Goal: Information Seeking & Learning: Learn about a topic

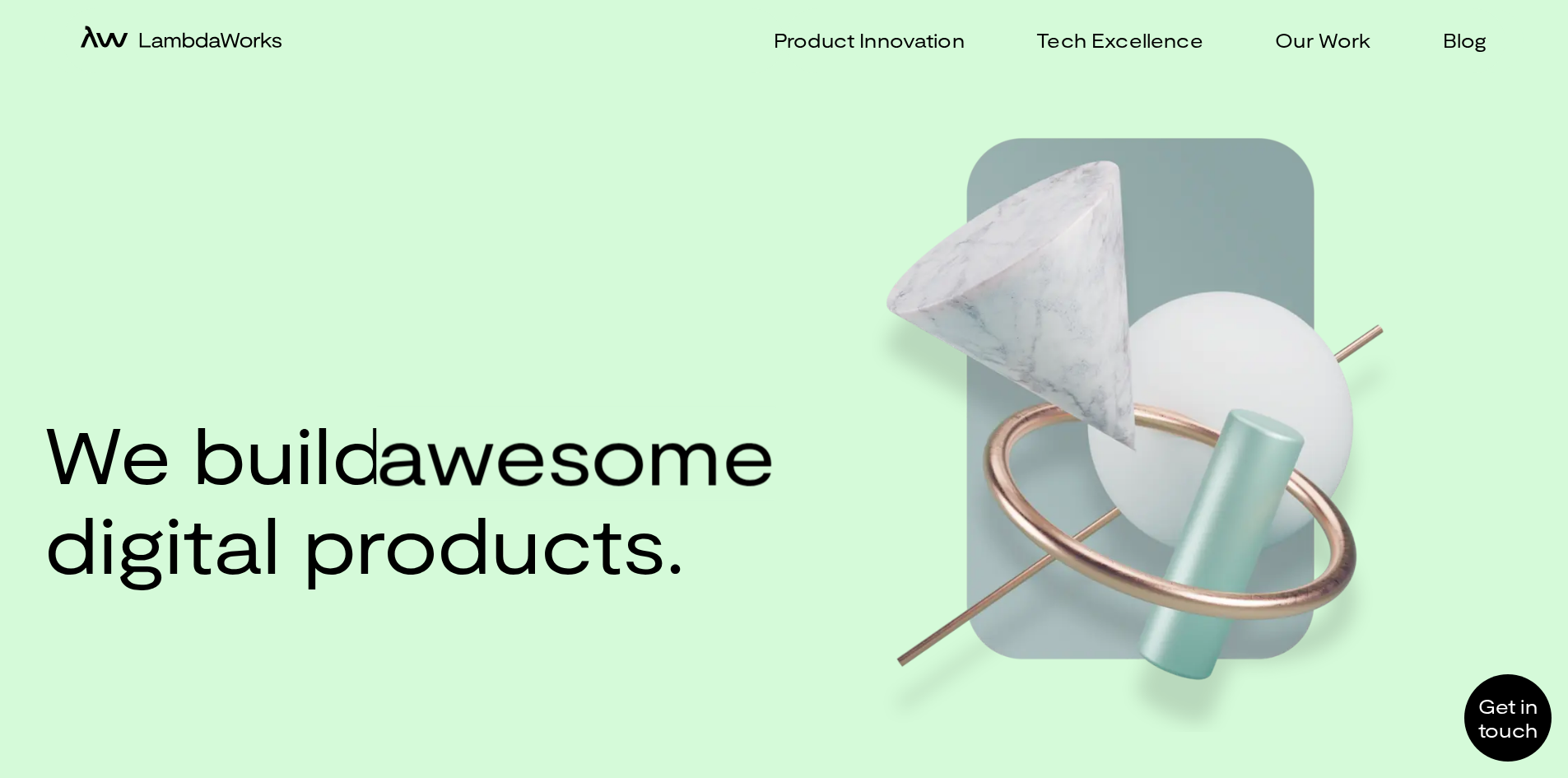
click at [1304, 50] on p "Our Work" at bounding box center [1323, 40] width 96 height 24
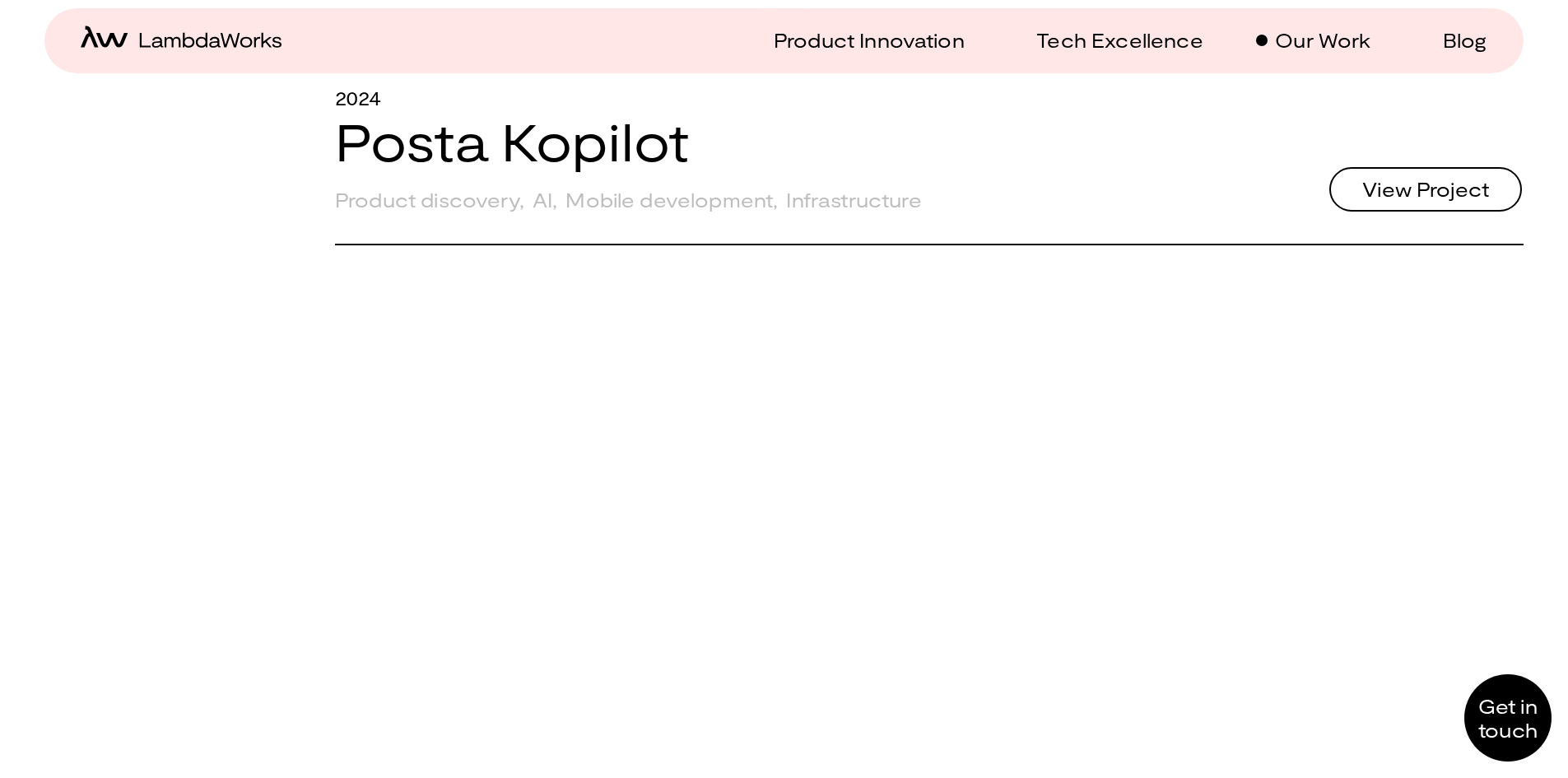
scroll to position [1811, 0]
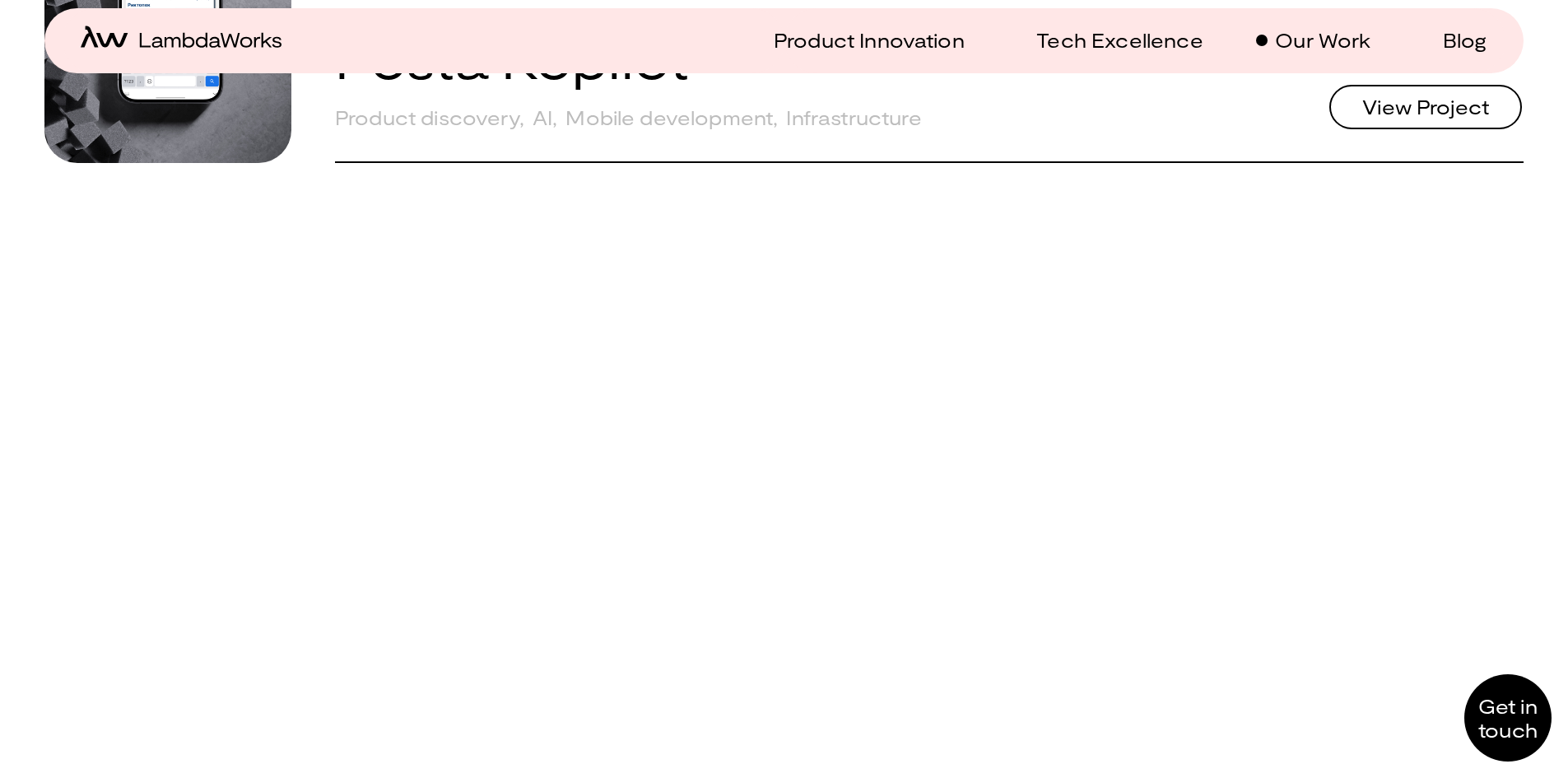
click at [1384, 126] on span "View Project" at bounding box center [1426, 107] width 180 height 40
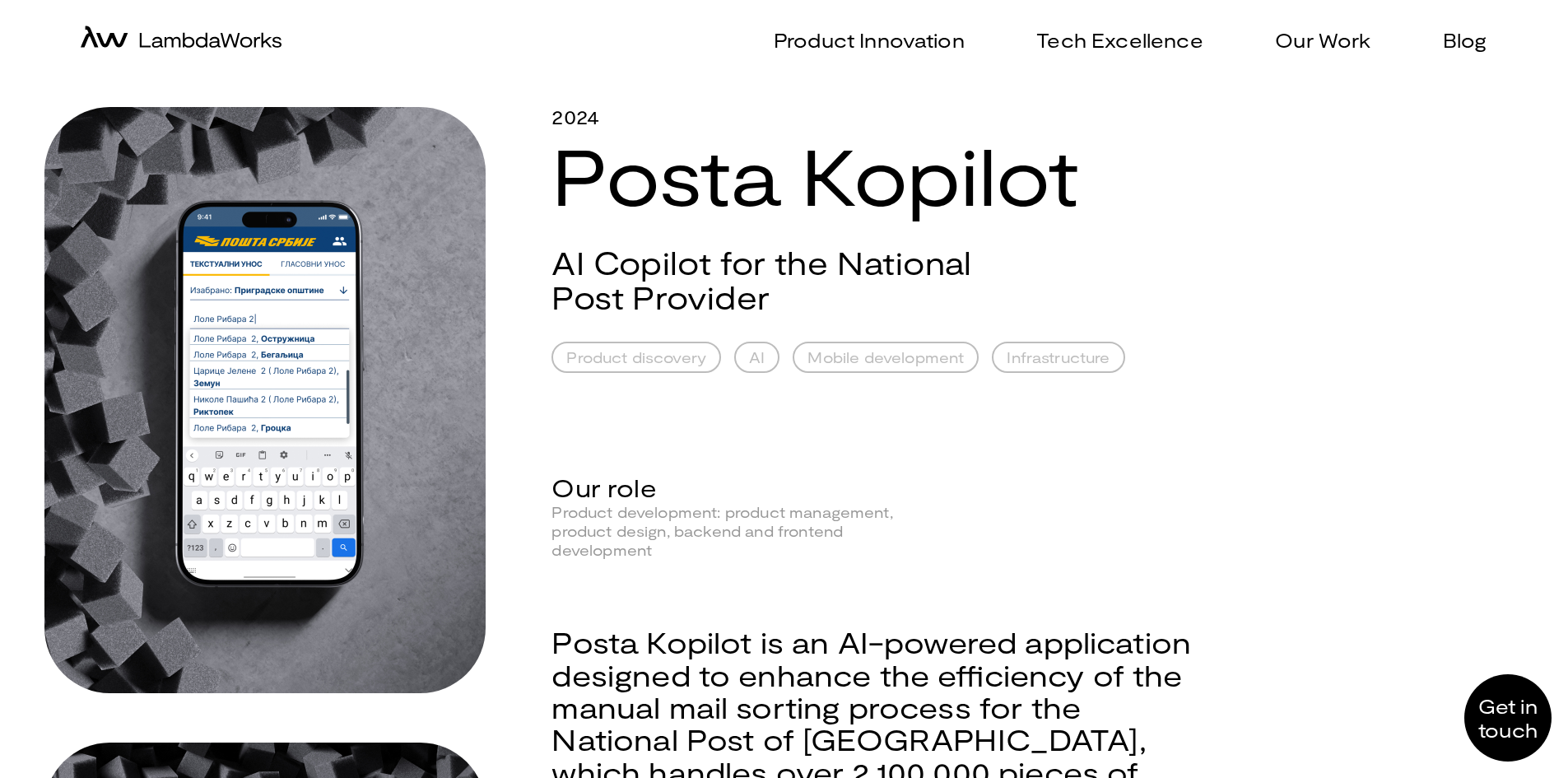
click at [574, 116] on div "2024" at bounding box center [877, 117] width 653 height 20
copy div "2024"
click at [723, 160] on div "2024 Posta Kopilot" at bounding box center [877, 163] width 653 height 112
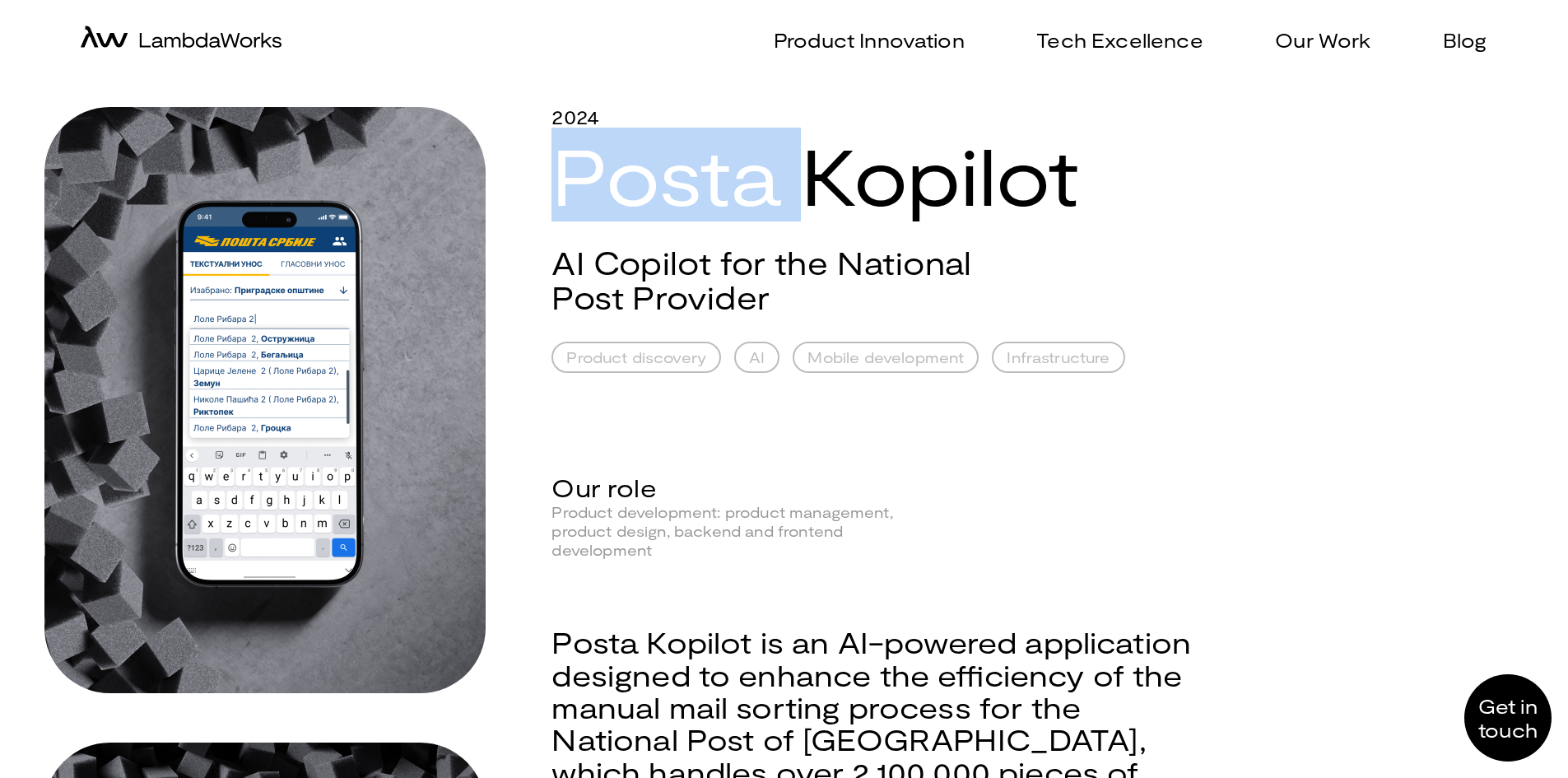
click at [723, 160] on div "2024 Posta Kopilot" at bounding box center [877, 163] width 653 height 112
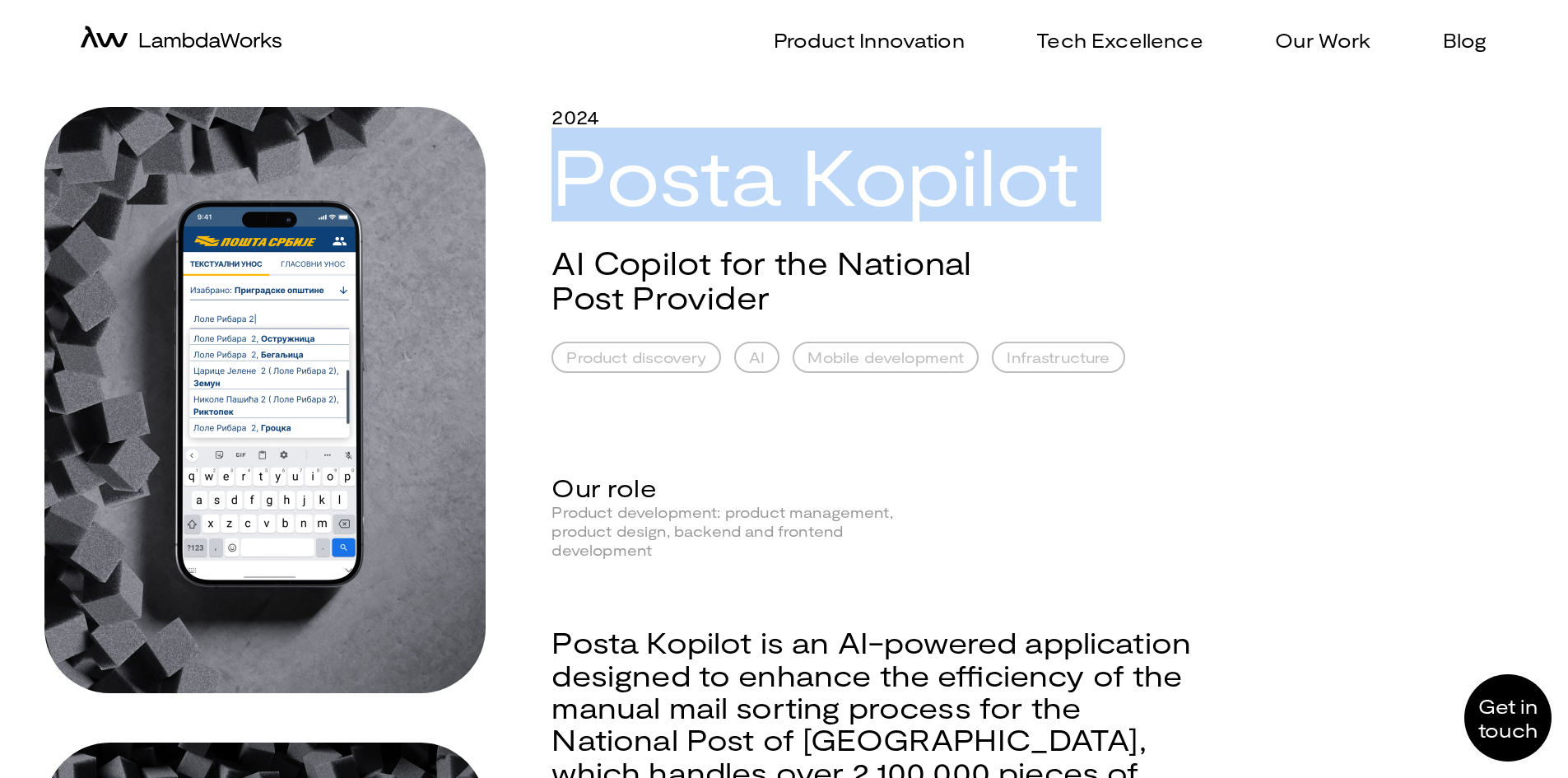
click at [723, 160] on div "2024 Posta Kopilot" at bounding box center [877, 163] width 653 height 112
copy div "Posta Kopilot"
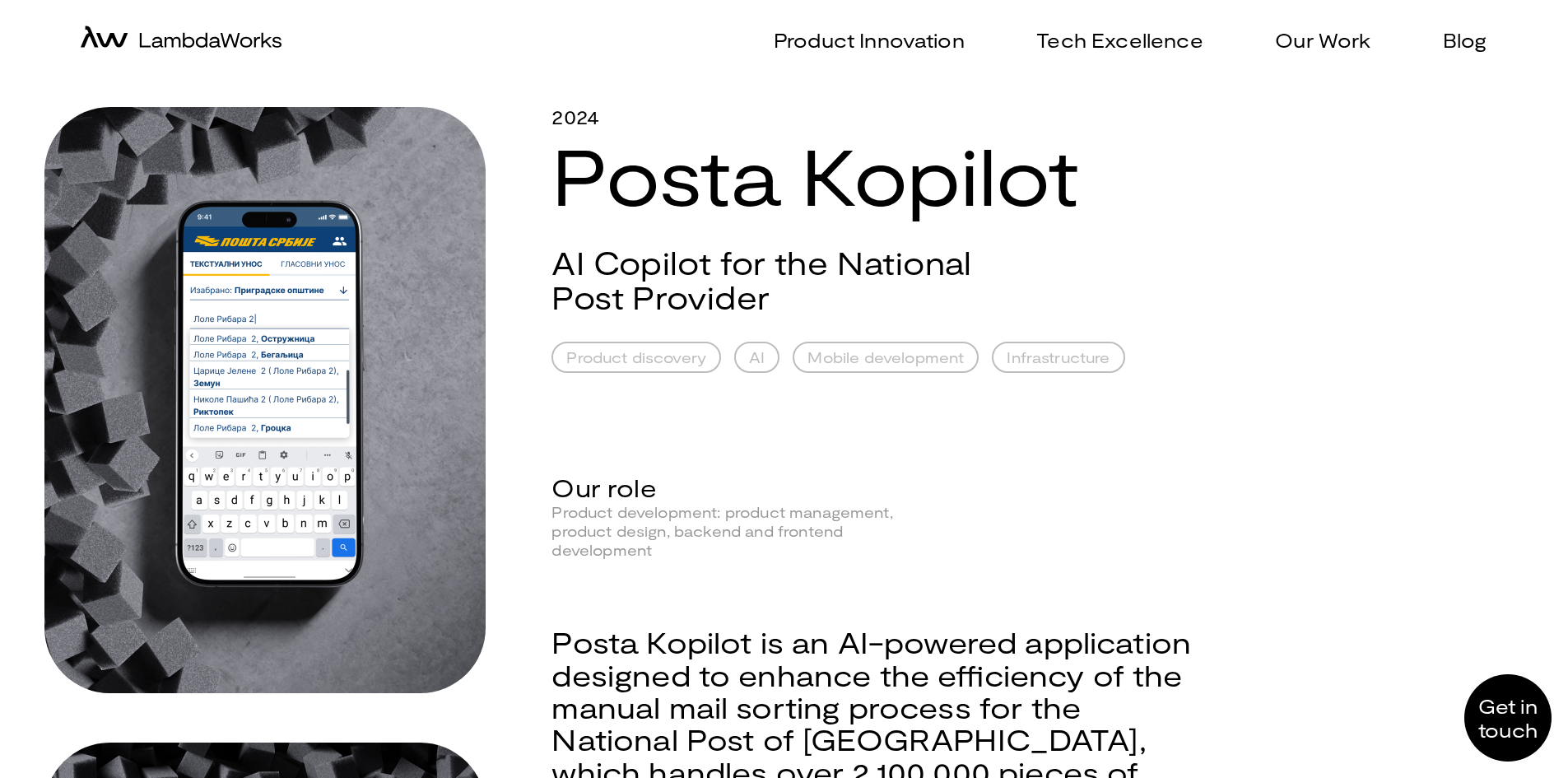
click at [662, 274] on h2 "AI Copilot for the National Post Provider" at bounding box center [783, 280] width 465 height 70
click at [662, 273] on h2 "AI Copilot for the National Post Provider" at bounding box center [783, 280] width 465 height 70
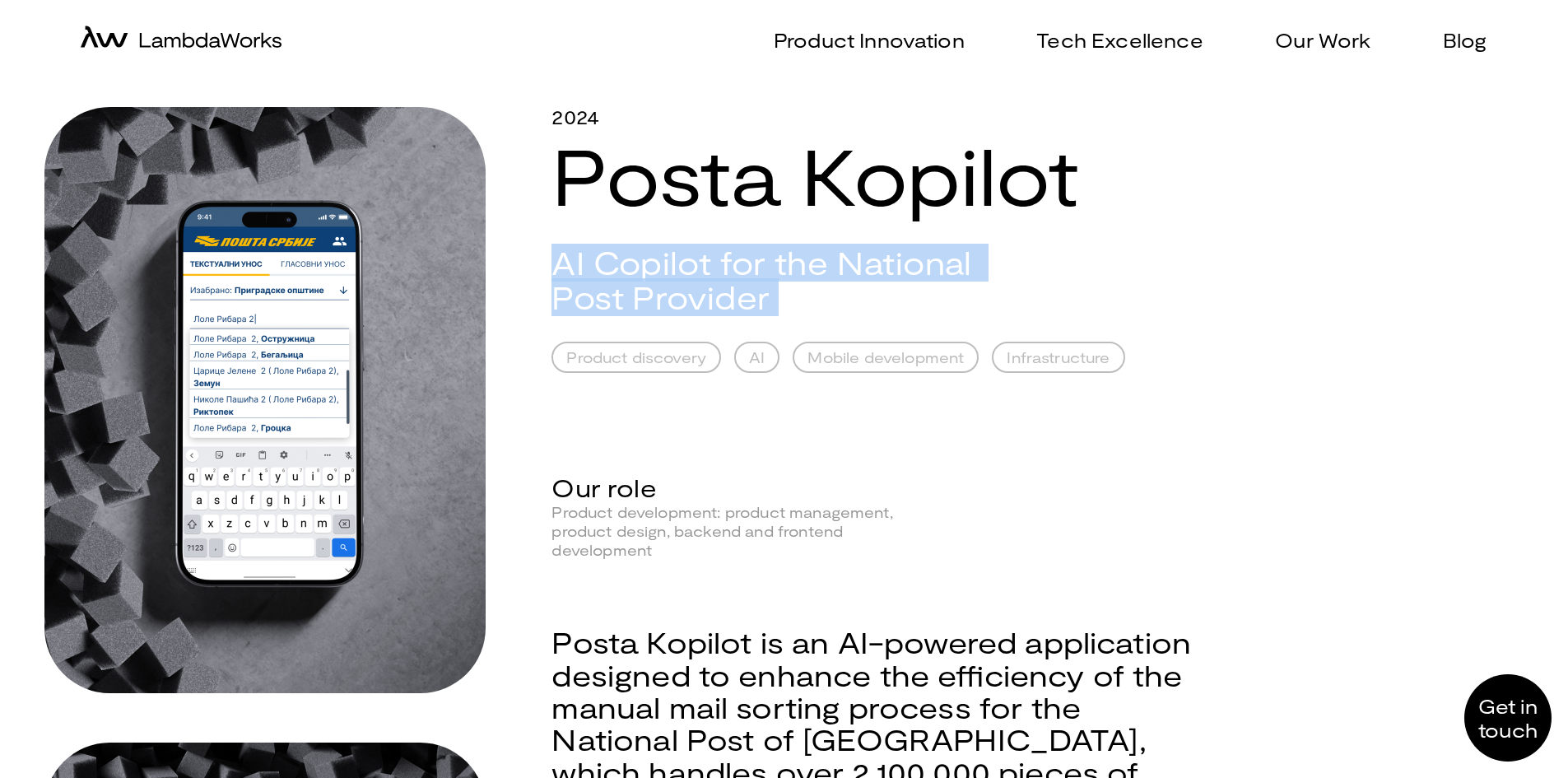
click at [662, 273] on h2 "AI Copilot for the National Post Provider" at bounding box center [783, 280] width 465 height 70
copy h2 "AI Copilot for the National Post Provider"
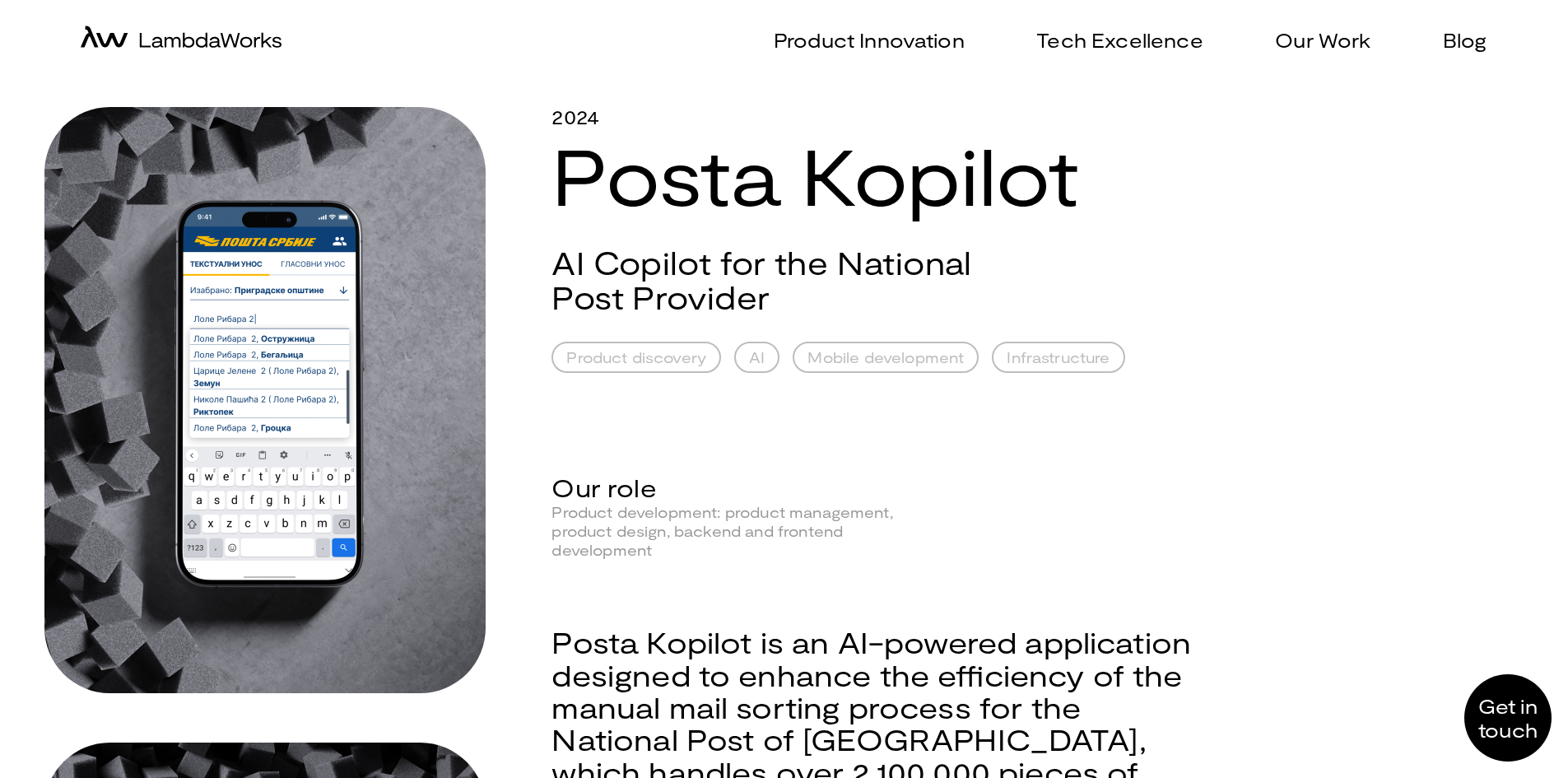
click at [830, 416] on div "2024 Posta Kopilot AI Copilot for the National Post Provider Product discovery …" at bounding box center [877, 771] width 653 height 1327
click at [1330, 47] on p "Our Work" at bounding box center [1323, 40] width 96 height 24
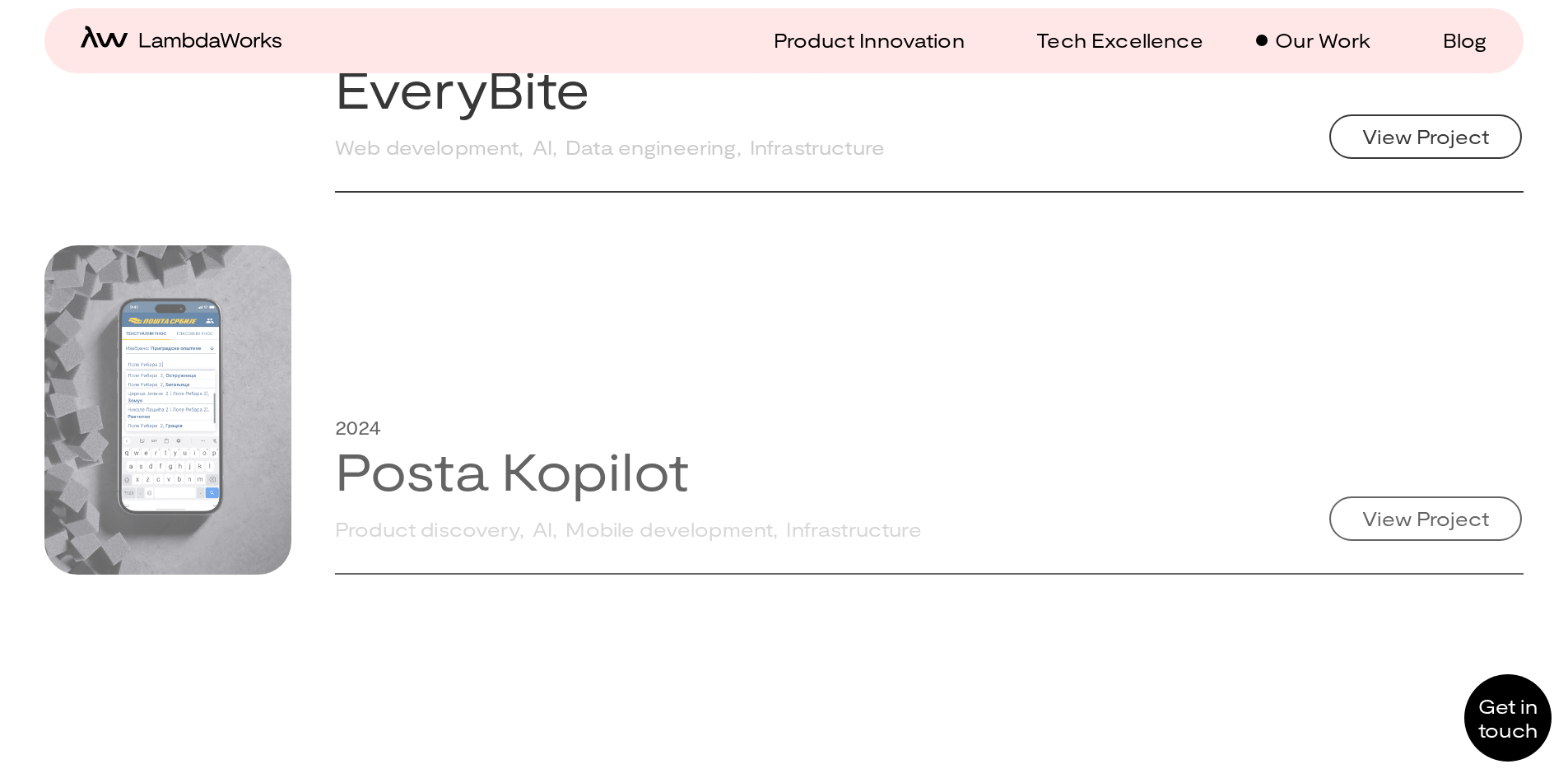
scroll to position [1893, 0]
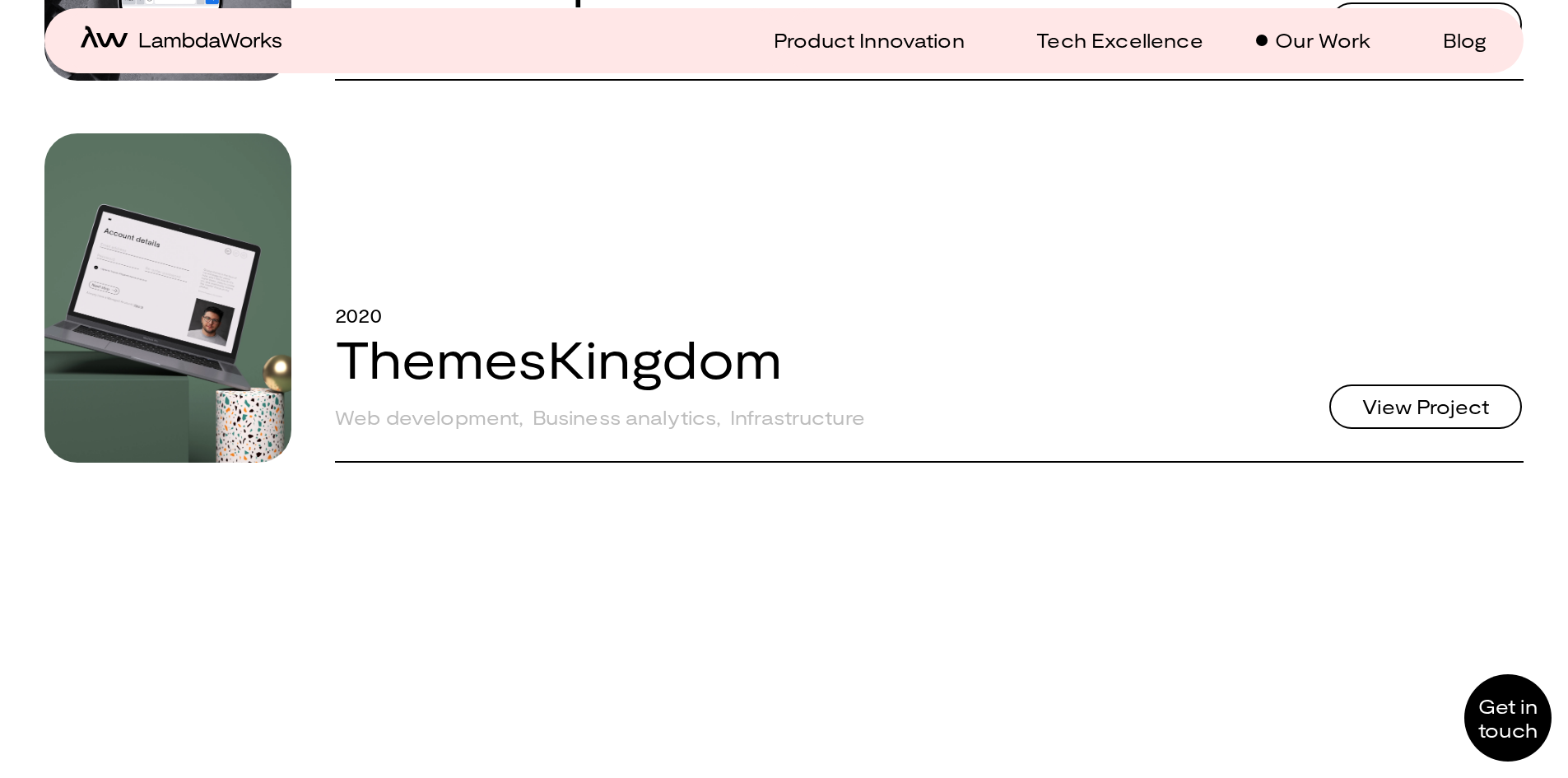
click at [1429, 35] on span "View Project" at bounding box center [1426, 25] width 126 height 20
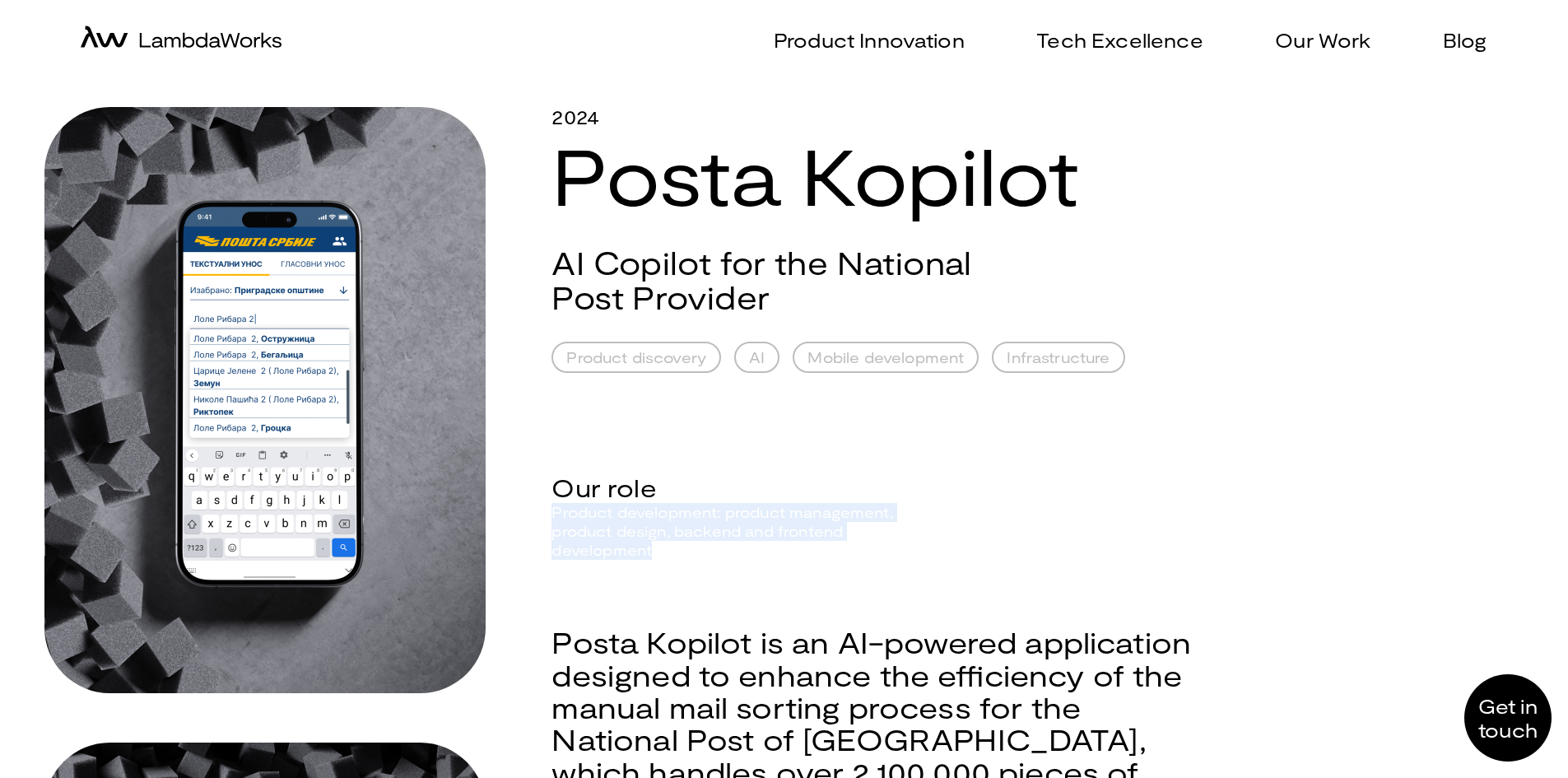
drag, startPoint x: 655, startPoint y: 553, endPoint x: 550, endPoint y: 520, distance: 110.1
click at [550, 520] on div "2024 Posta Kopilot AI Copilot for the National Post Provider Product discovery …" at bounding box center [783, 771] width 1479 height 1327
copy div "Product development: product management, product design, backend and frontend d…"
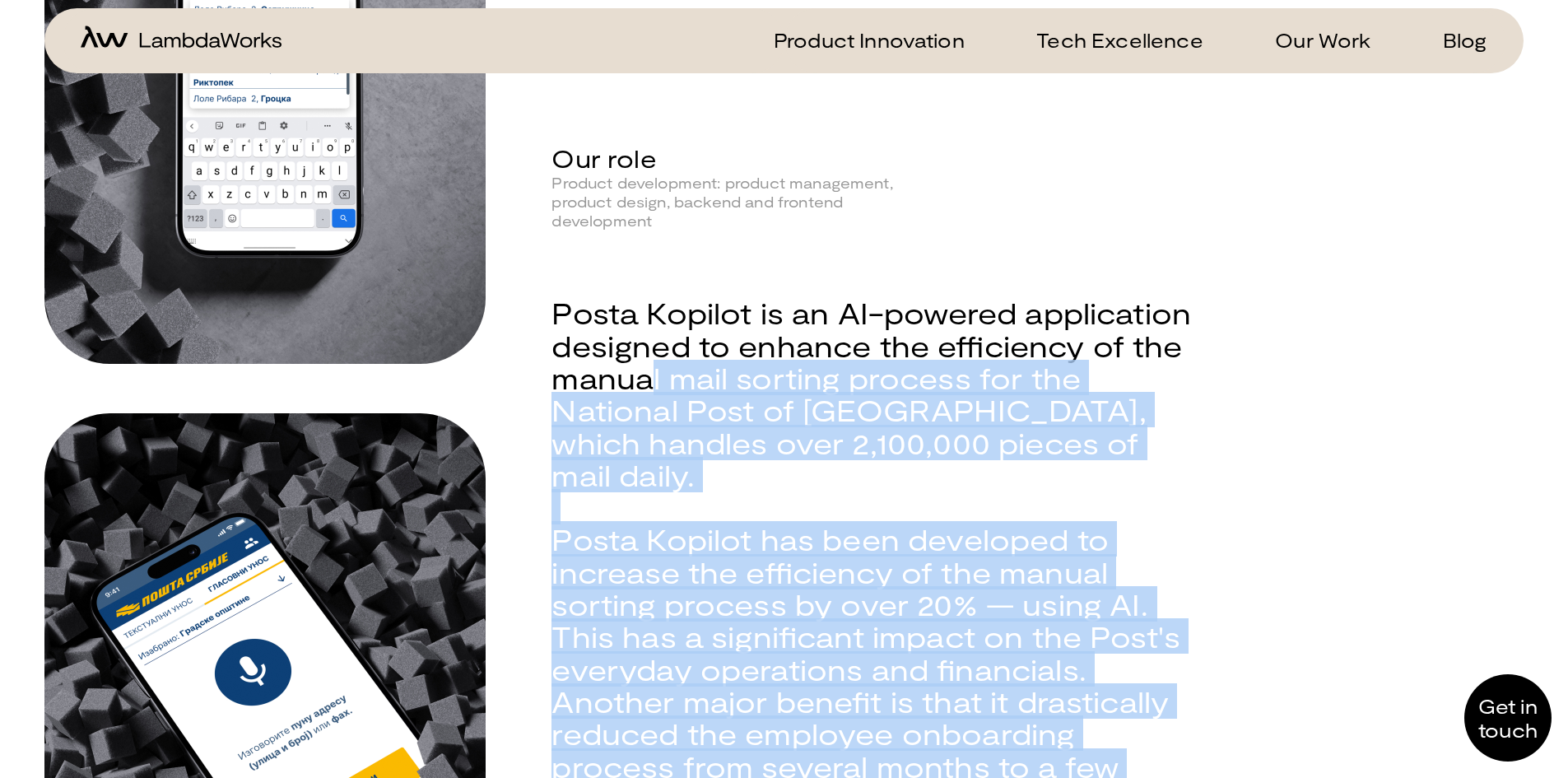
scroll to position [247, 0]
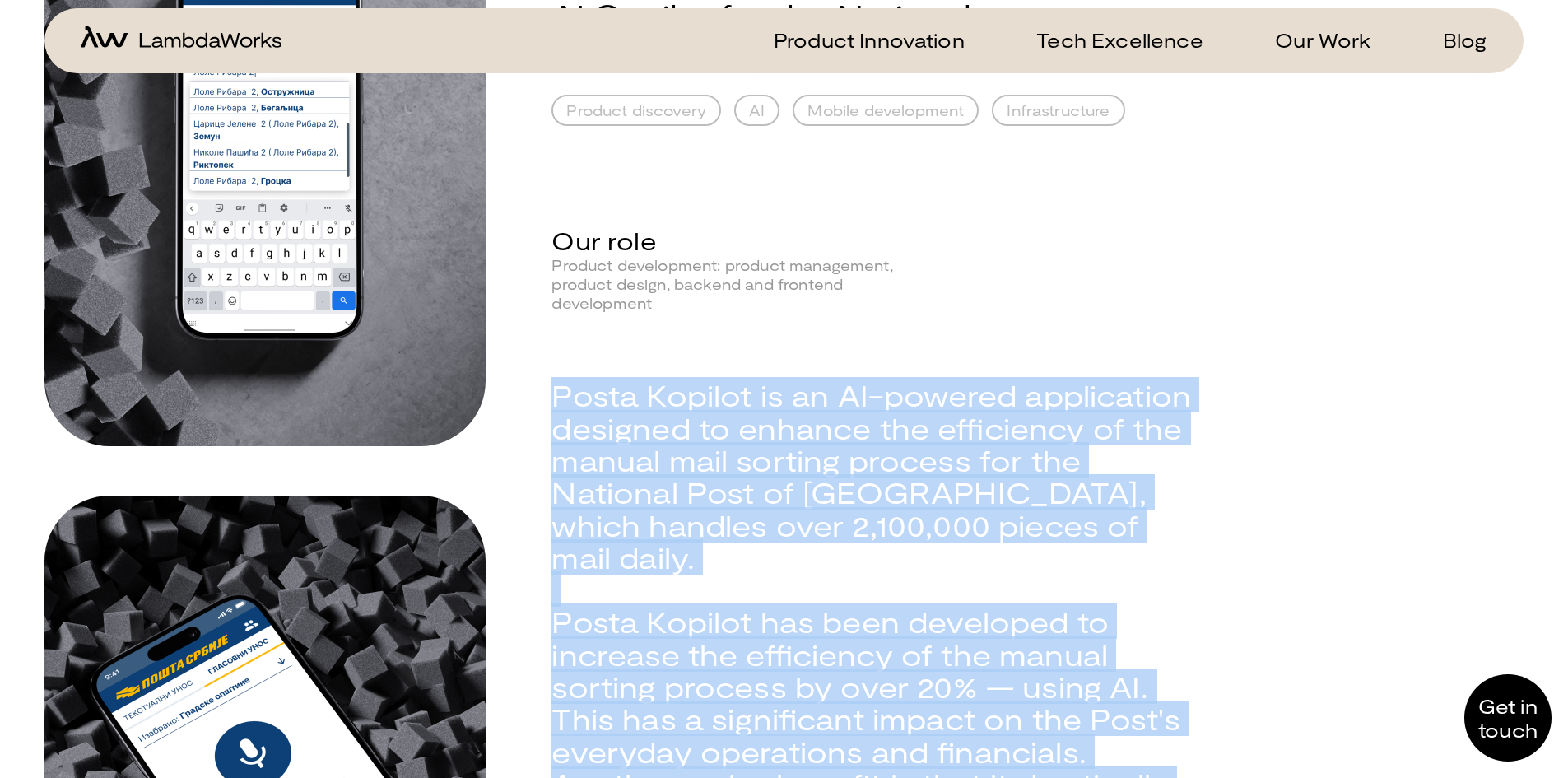
drag, startPoint x: 885, startPoint y: 613, endPoint x: 527, endPoint y: 406, distance: 413.5
click at [527, 406] on div "2024 Posta Kopilot AI Copilot for the National Post Provider Product discovery …" at bounding box center [783, 524] width 1479 height 1327
copy div "Posta Kopilot is an AI-powered application designed to enhance the efficiency o…"
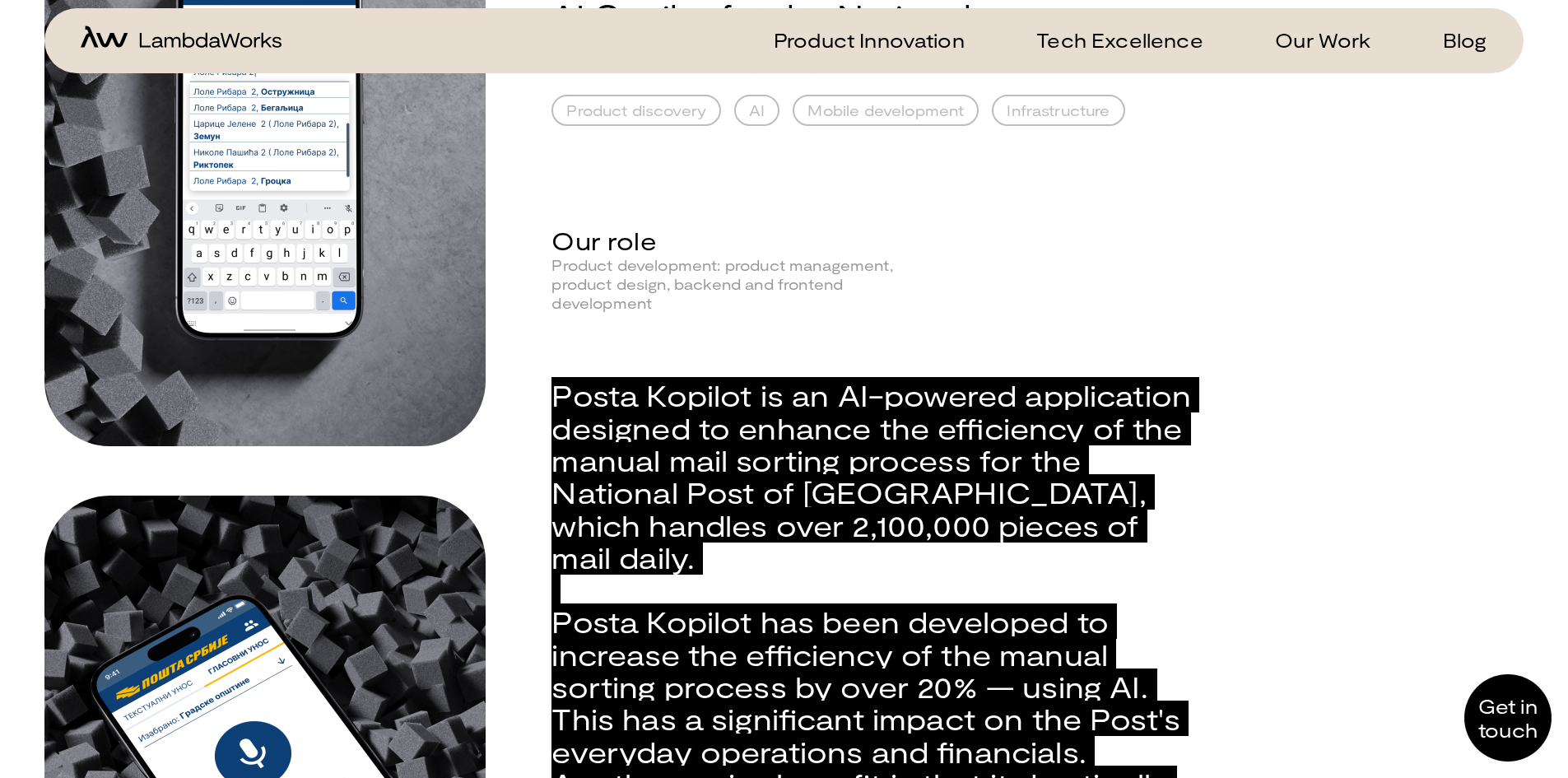
scroll to position [905, 0]
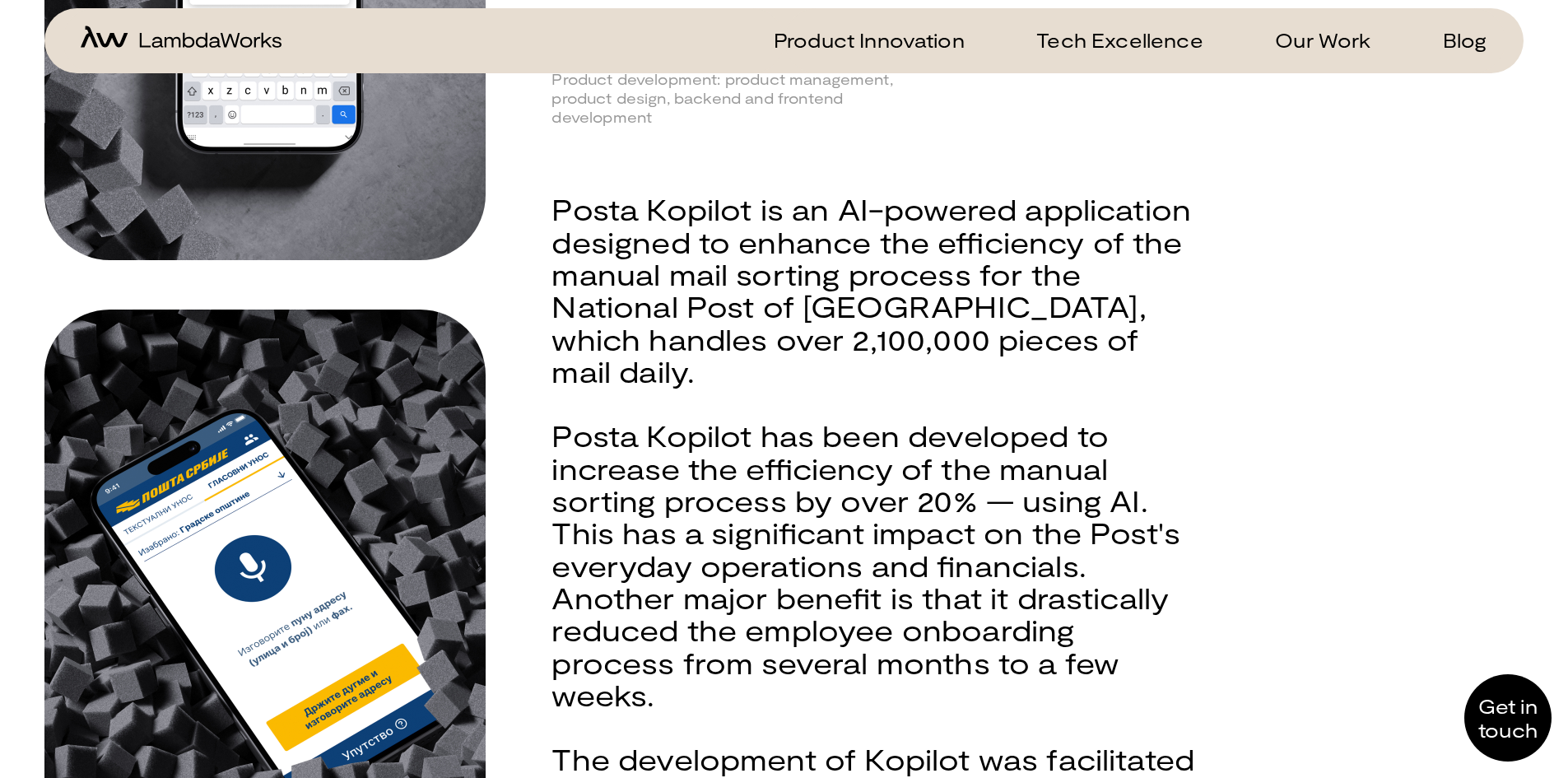
scroll to position [0, 0]
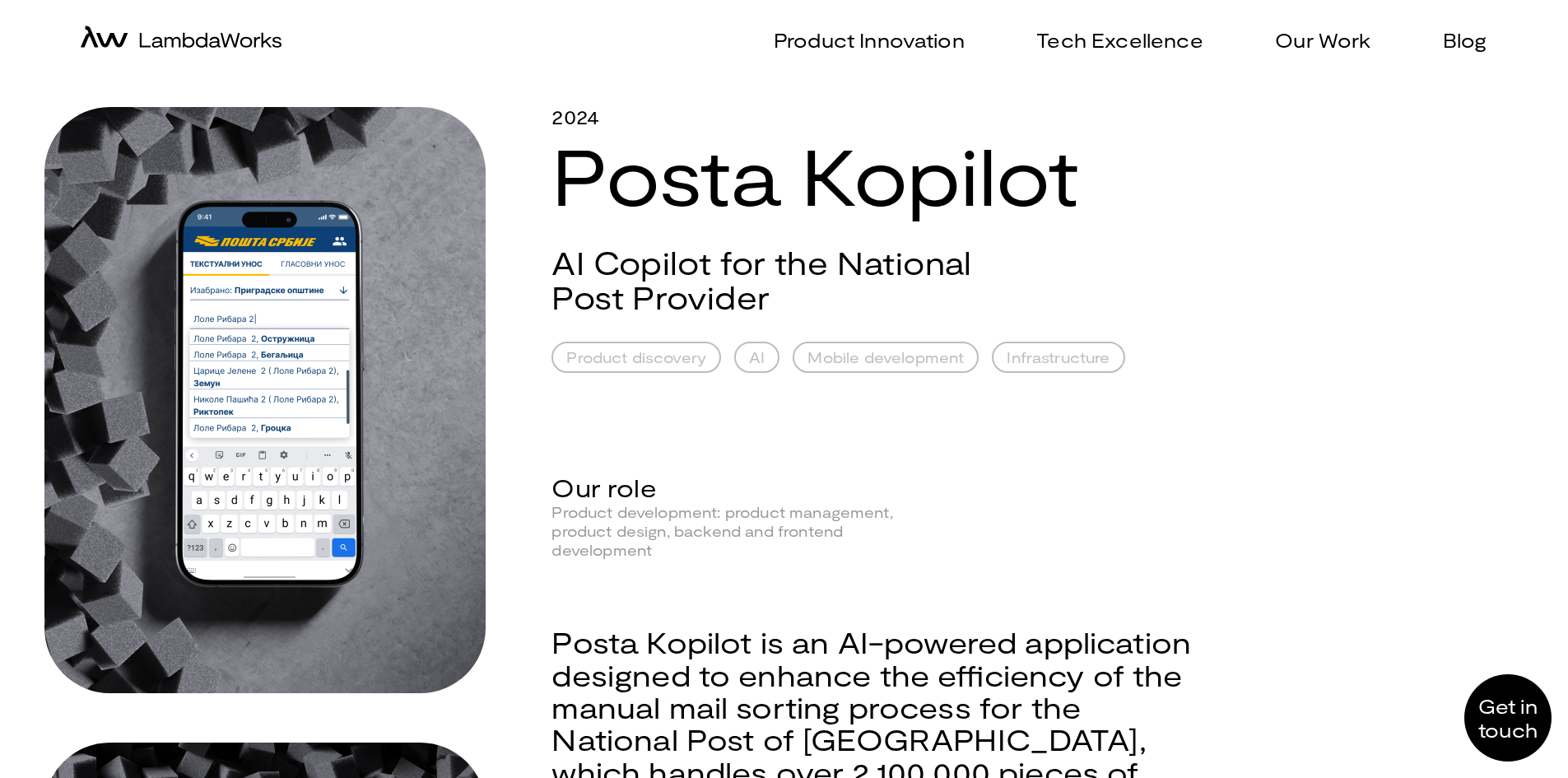
click at [174, 48] on icon "home-icon" at bounding box center [181, 42] width 201 height 16
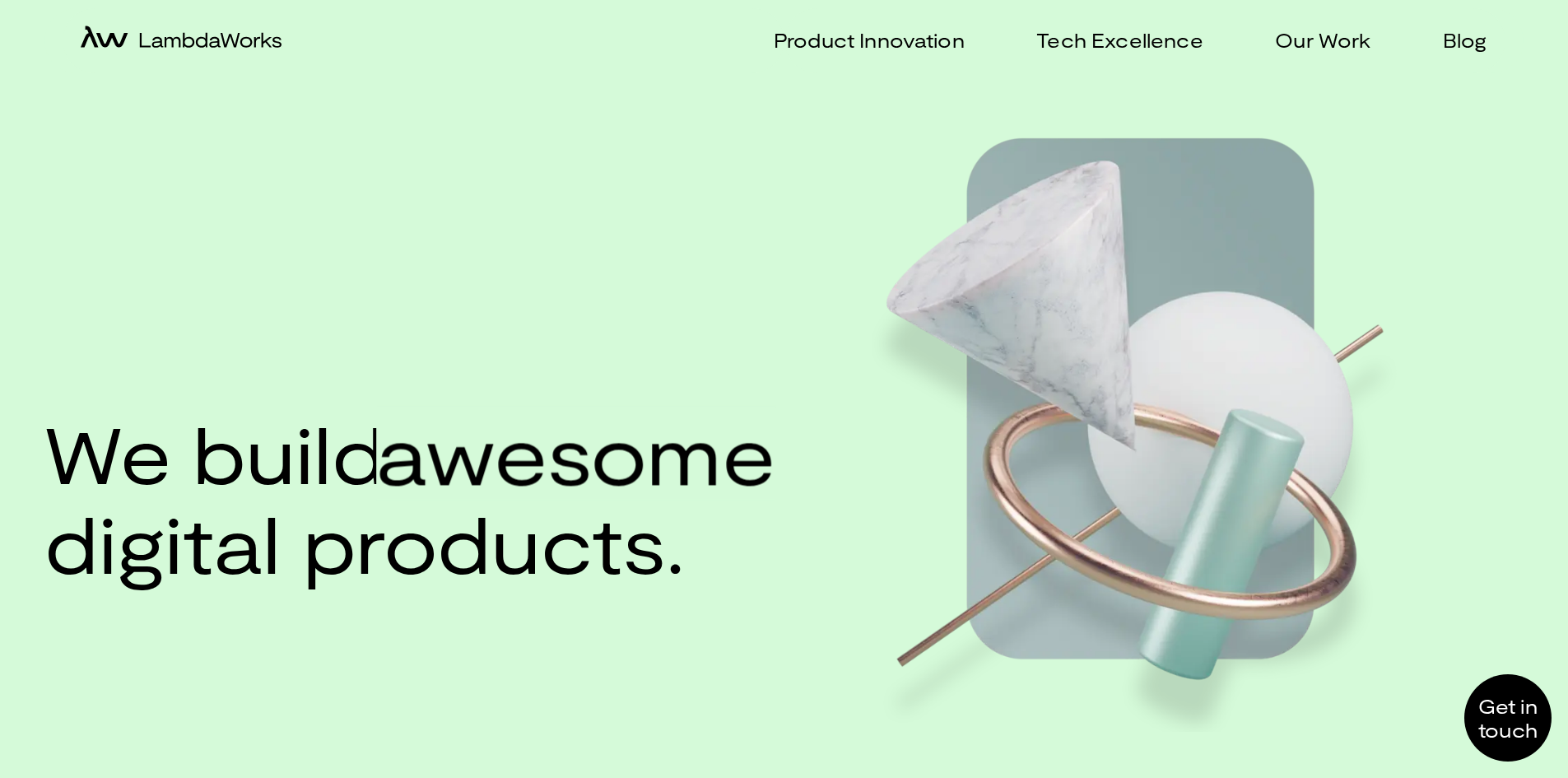
drag, startPoint x: 1311, startPoint y: 57, endPoint x: 1311, endPoint y: 46, distance: 11.0
click at [1311, 57] on div "Product Innovation Tech Excellence Our Work Blog" at bounding box center [1145, 41] width 721 height 65
click at [1312, 42] on p "Our Work" at bounding box center [1323, 40] width 96 height 24
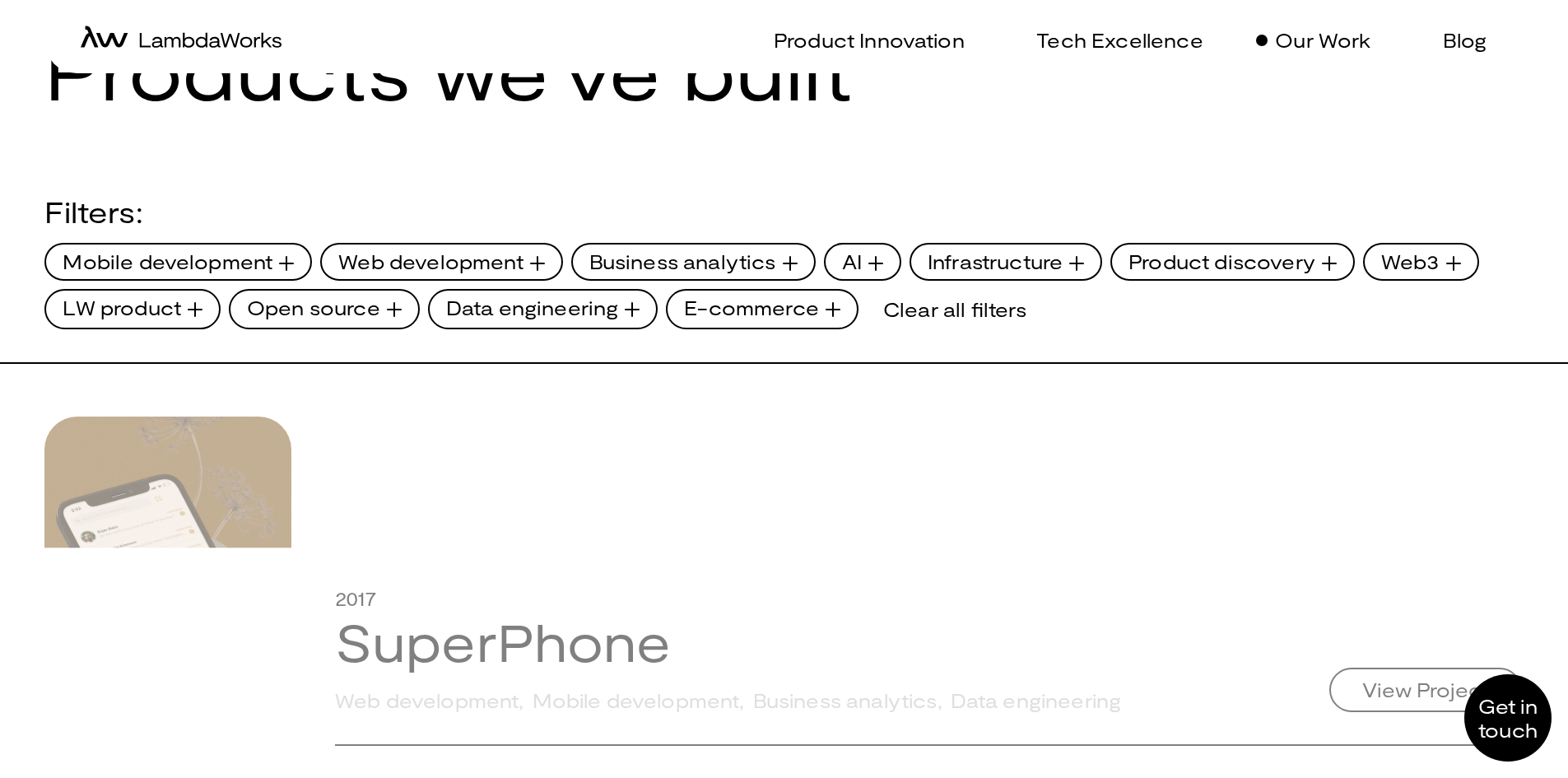
scroll to position [576, 0]
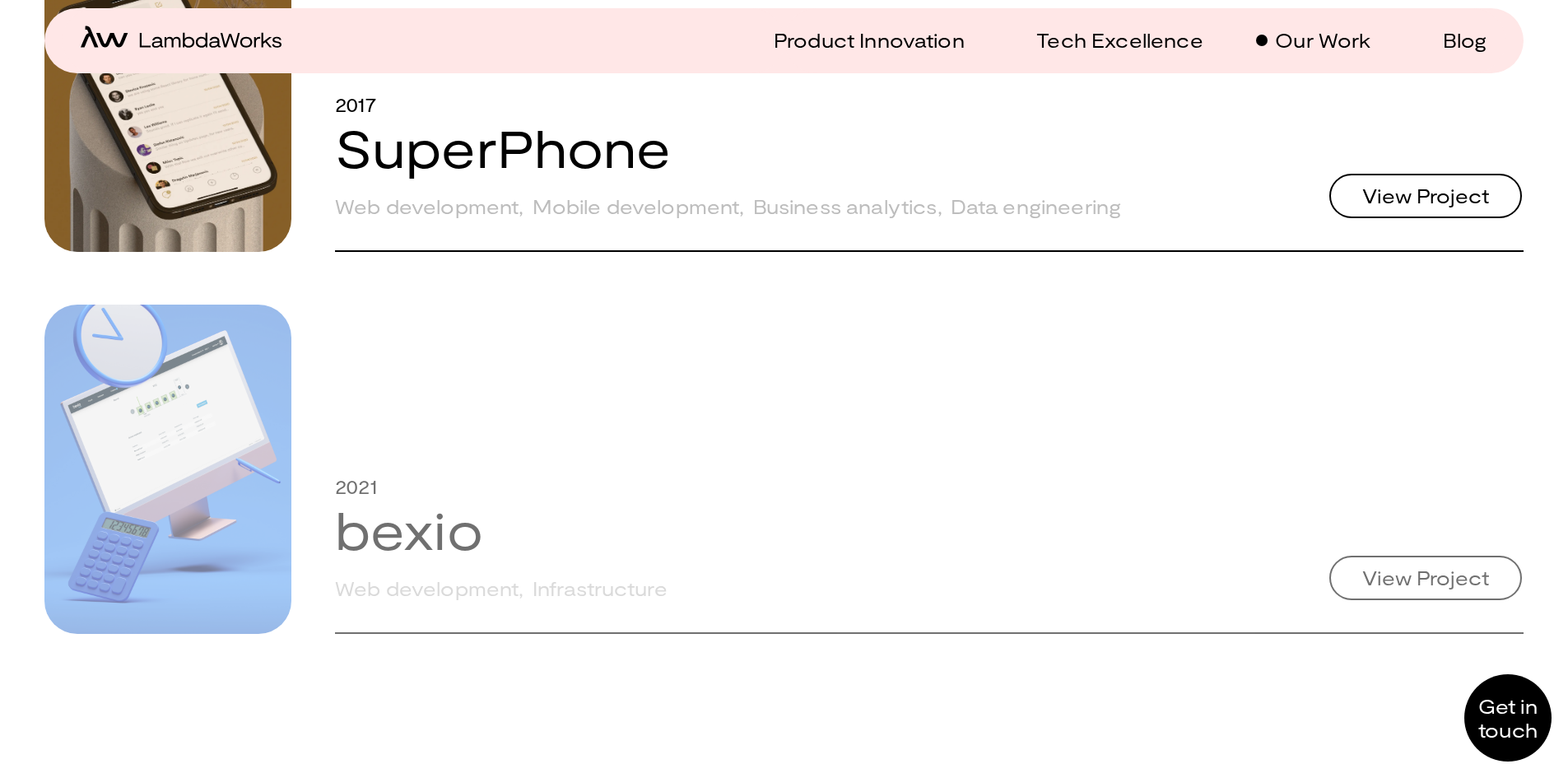
click at [558, 179] on link "SuperPhone" at bounding box center [503, 147] width 337 height 63
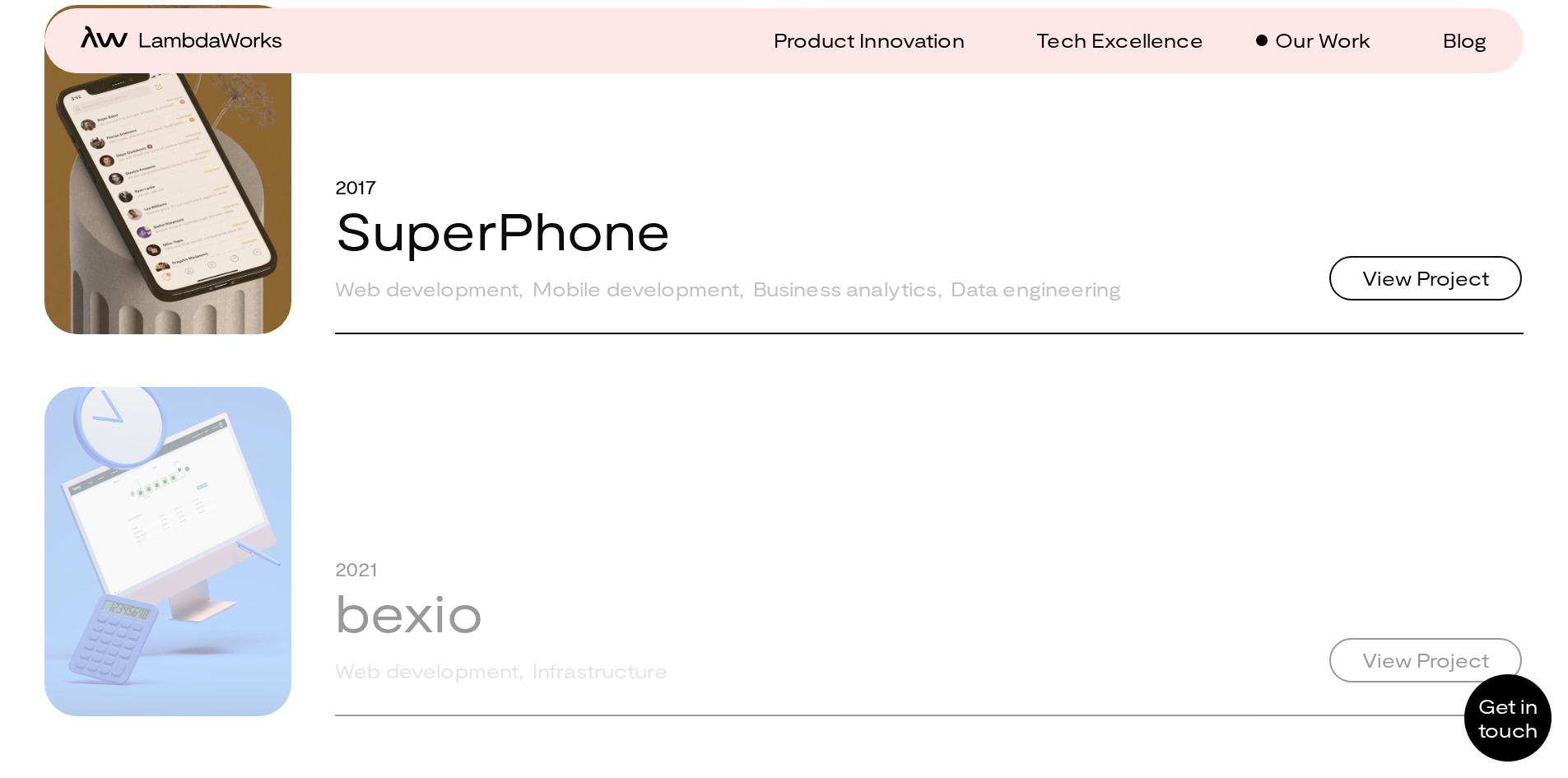
scroll to position [741, 0]
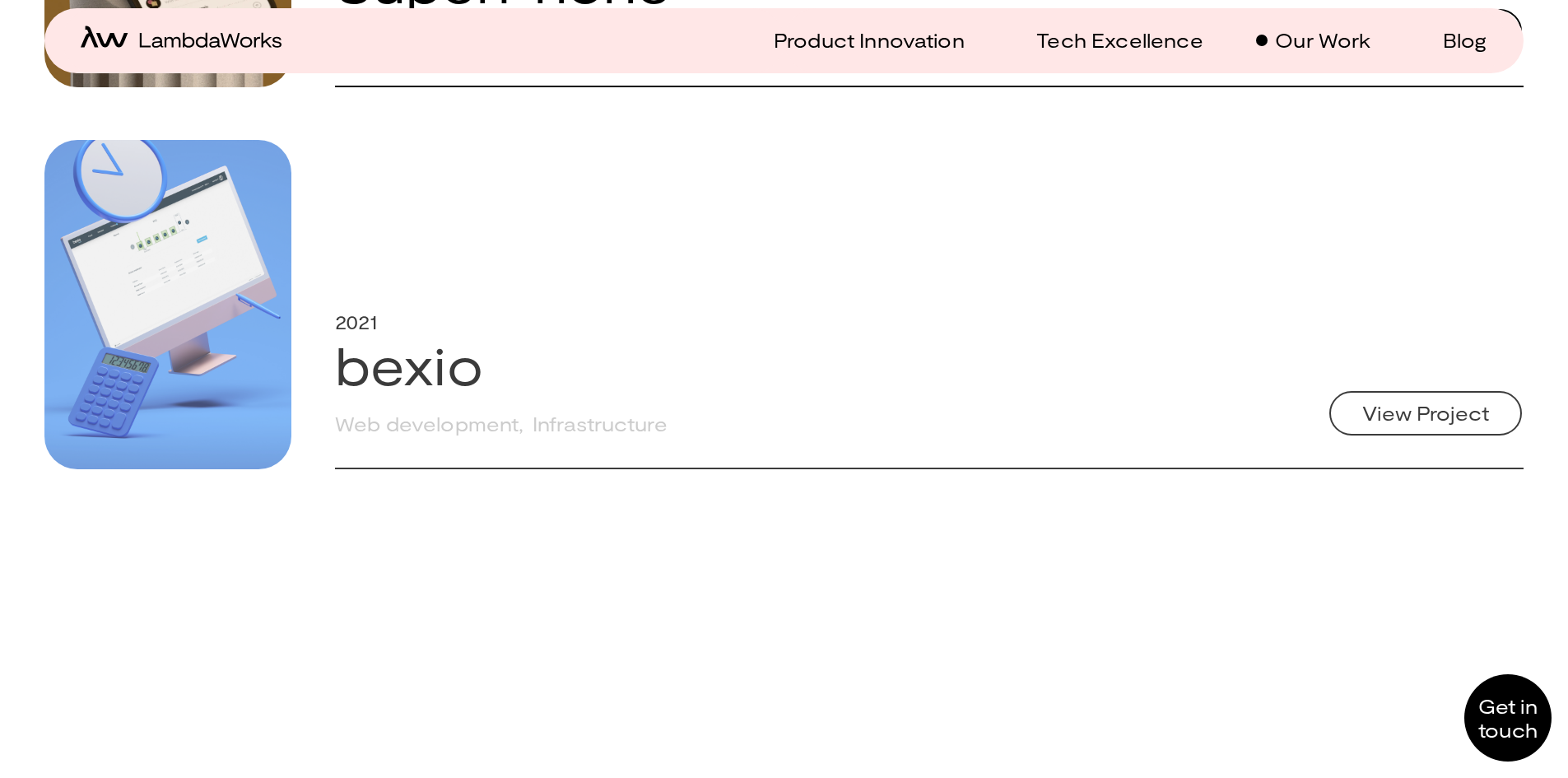
click at [430, 428] on div "2021 bexio Web development , Infrastructure View Project" at bounding box center [929, 304] width 1189 height 329
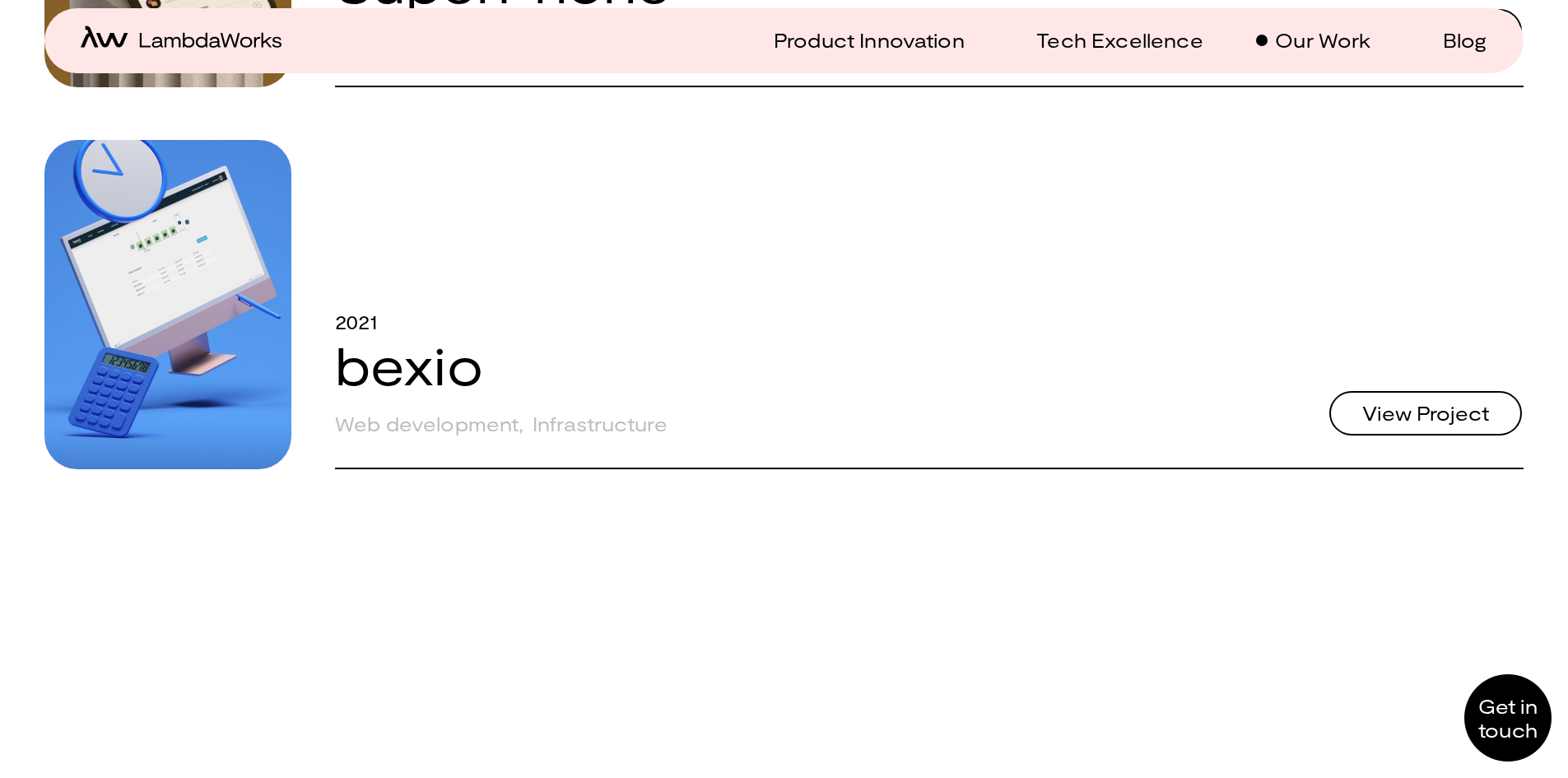
click at [1468, 423] on span "View Project" at bounding box center [1426, 413] width 126 height 20
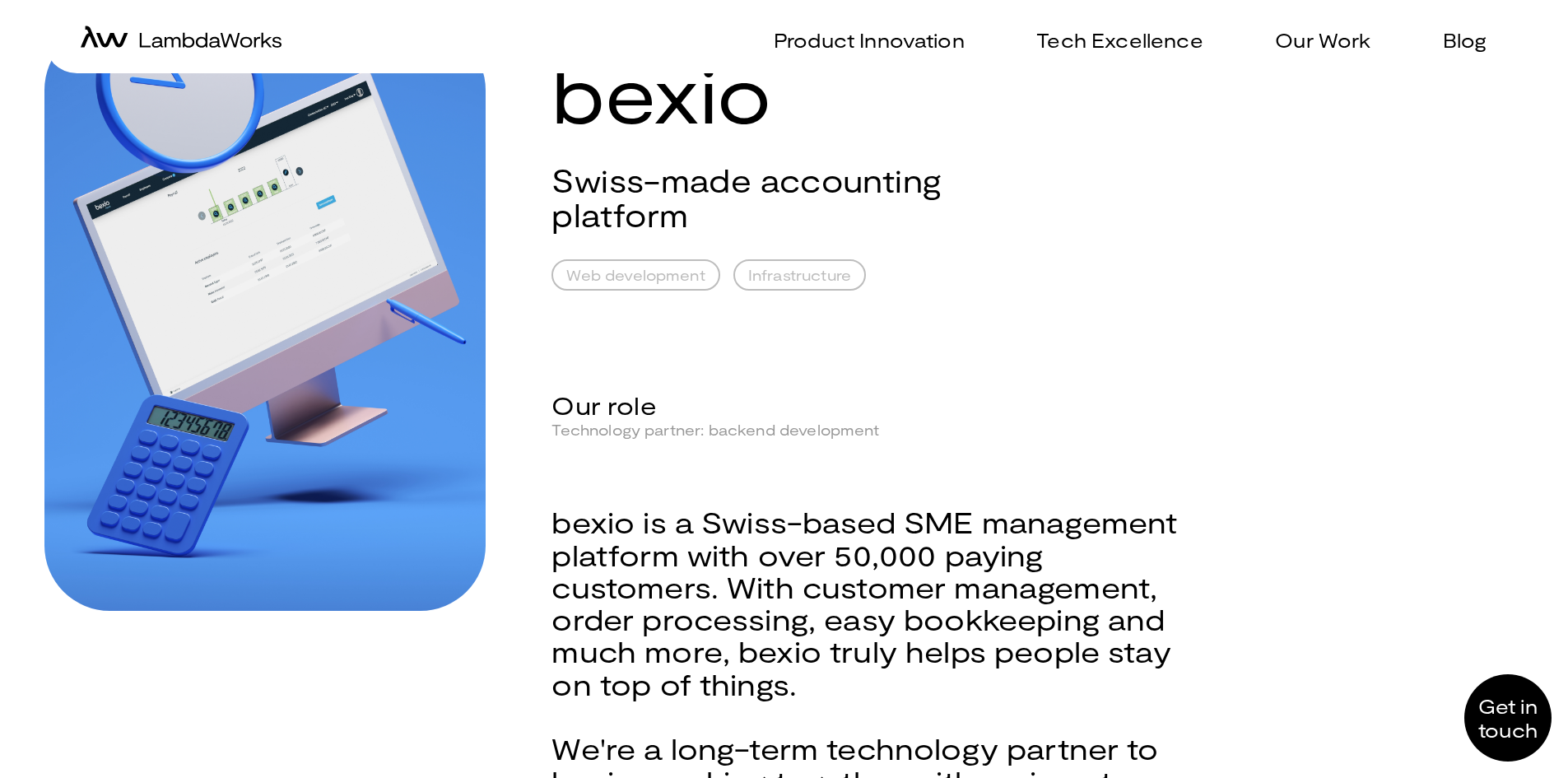
scroll to position [576, 0]
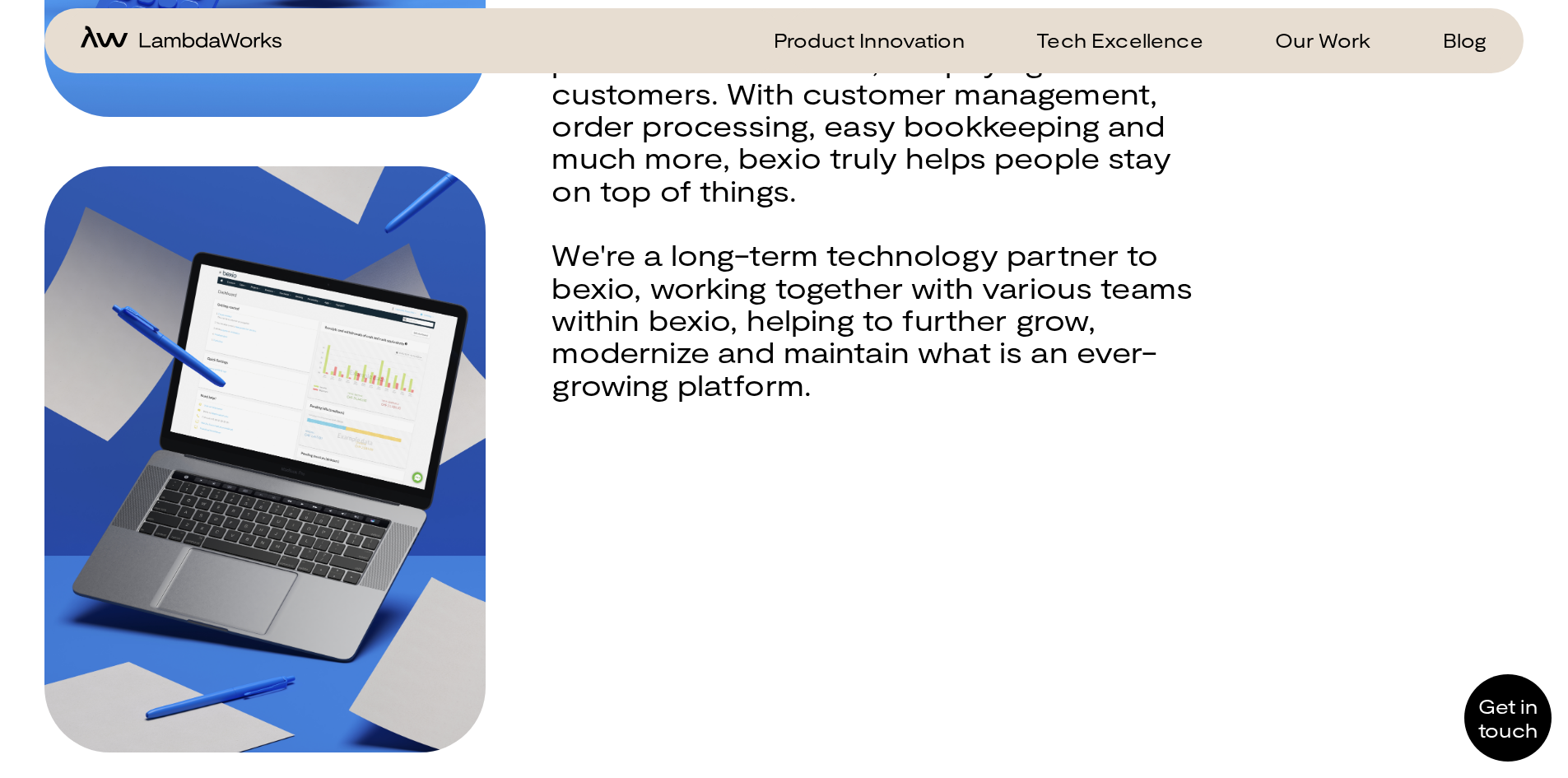
click at [104, 42] on icon "home-icon" at bounding box center [181, 37] width 201 height 22
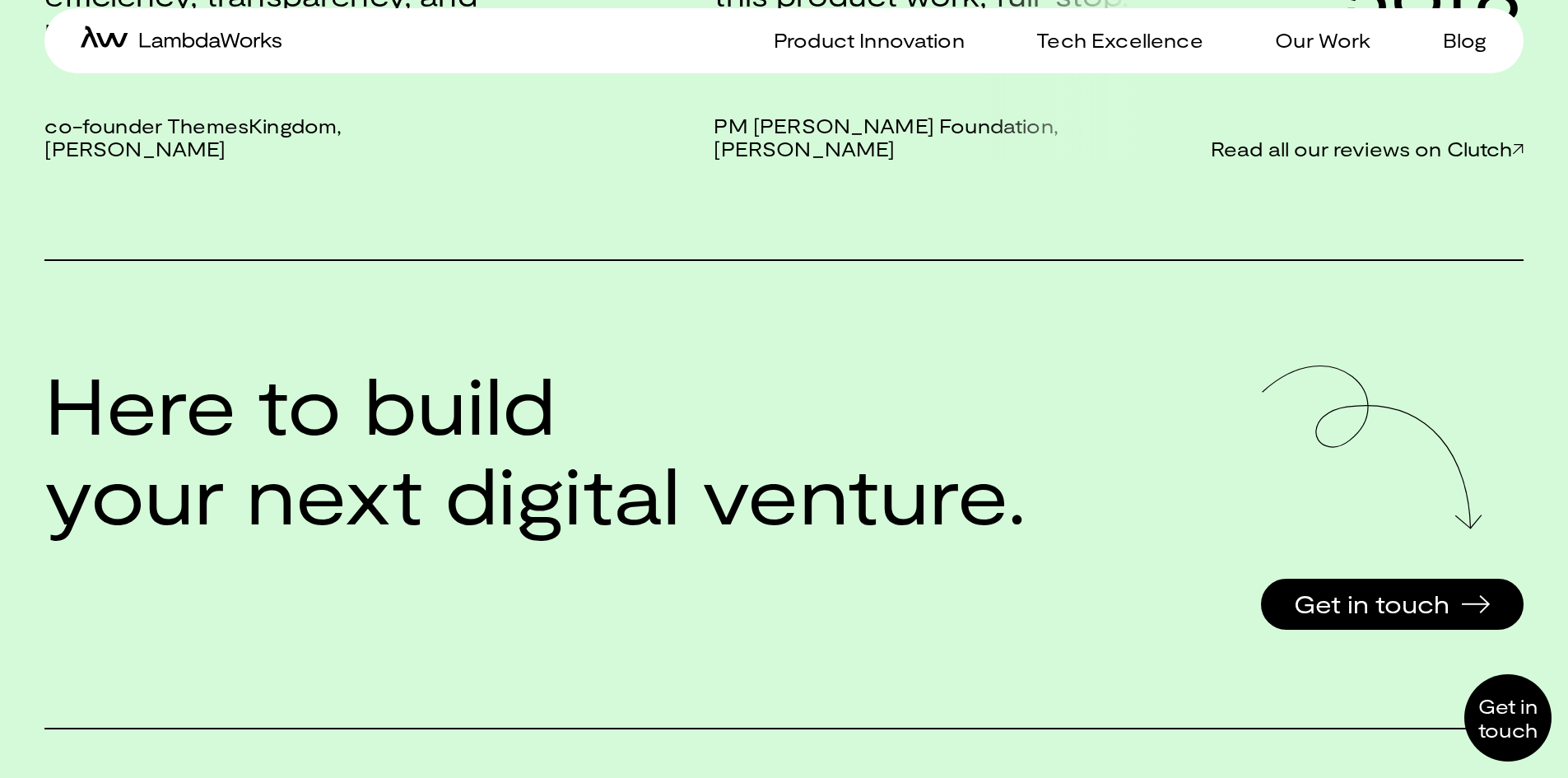
scroll to position [3786, 0]
